Goal: Task Accomplishment & Management: Manage account settings

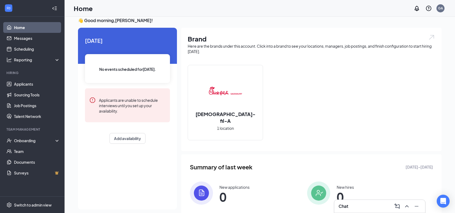
scroll to position [50, 0]
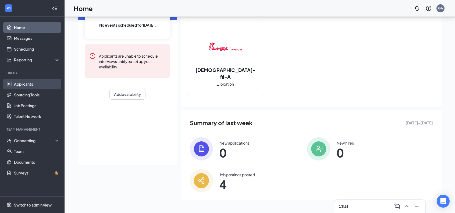
click at [17, 82] on link "Applicants" at bounding box center [37, 84] width 46 height 11
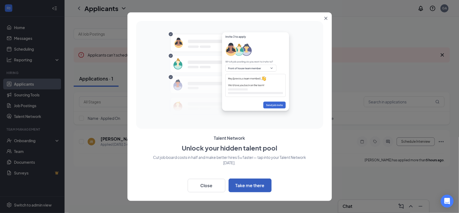
click at [252, 186] on button "Take me there" at bounding box center [250, 185] width 43 height 14
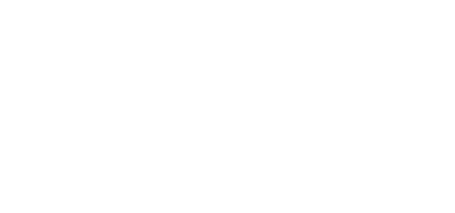
click at [17, 85] on body at bounding box center [227, 106] width 455 height 213
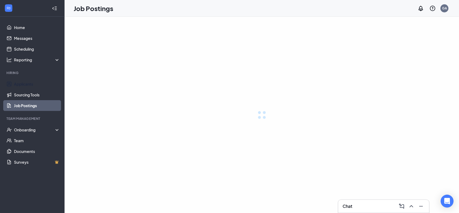
click at [17, 85] on link "Applicants" at bounding box center [37, 84] width 46 height 11
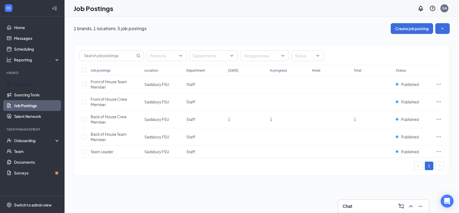
click at [17, 85] on link "Applicants" at bounding box center [37, 84] width 46 height 11
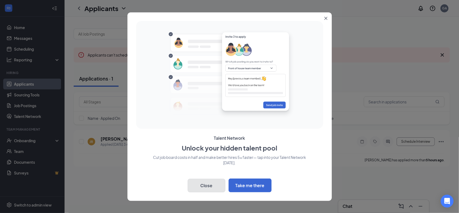
click at [216, 184] on button "Close" at bounding box center [207, 185] width 38 height 13
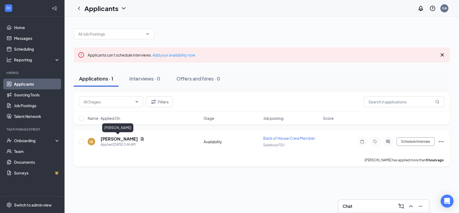
click at [119, 138] on h5 "[PERSON_NAME]" at bounding box center [119, 139] width 37 height 6
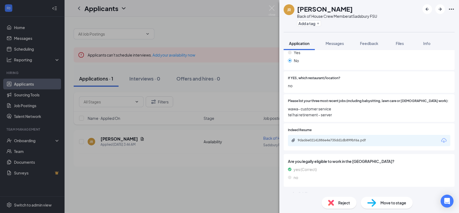
scroll to position [164, 0]
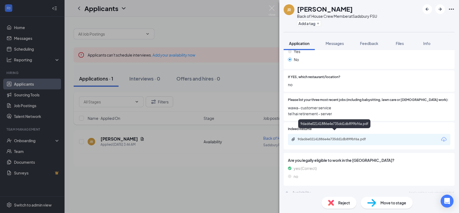
click at [346, 137] on div "9dad6e02141886e4e735dd1db899bf6a.pdf" at bounding box center [335, 139] width 75 height 4
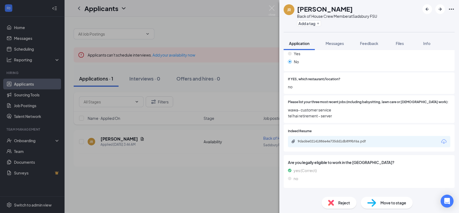
click at [381, 201] on span "Move to stage" at bounding box center [394, 203] width 26 height 6
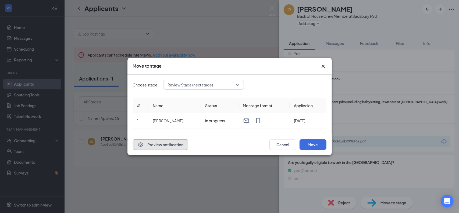
click at [175, 144] on button "Preview notification" at bounding box center [160, 144] width 55 height 11
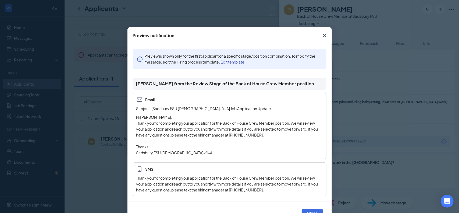
scroll to position [18, 0]
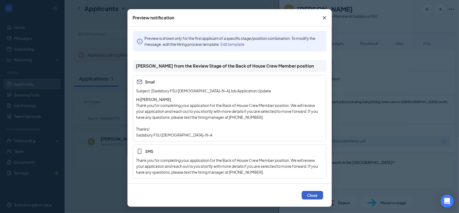
click at [313, 195] on button "Close" at bounding box center [313, 195] width 22 height 9
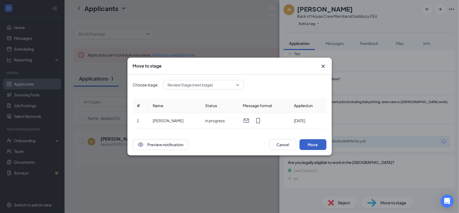
click at [314, 144] on button "Move" at bounding box center [313, 144] width 27 height 11
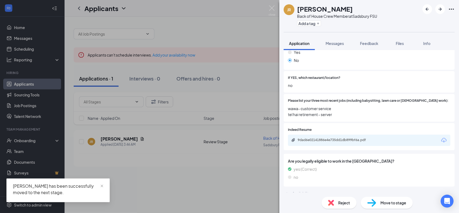
scroll to position [164, 0]
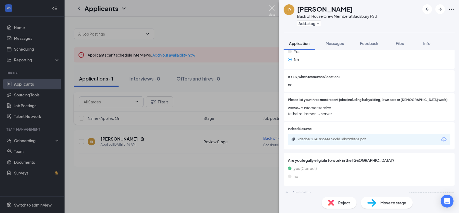
click at [272, 10] on img at bounding box center [272, 10] width 7 height 10
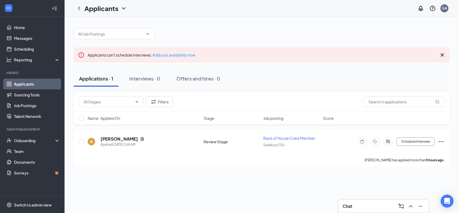
click at [96, 82] on div "Applications · 1" at bounding box center [96, 78] width 34 height 7
